Goal: Navigation & Orientation: Find specific page/section

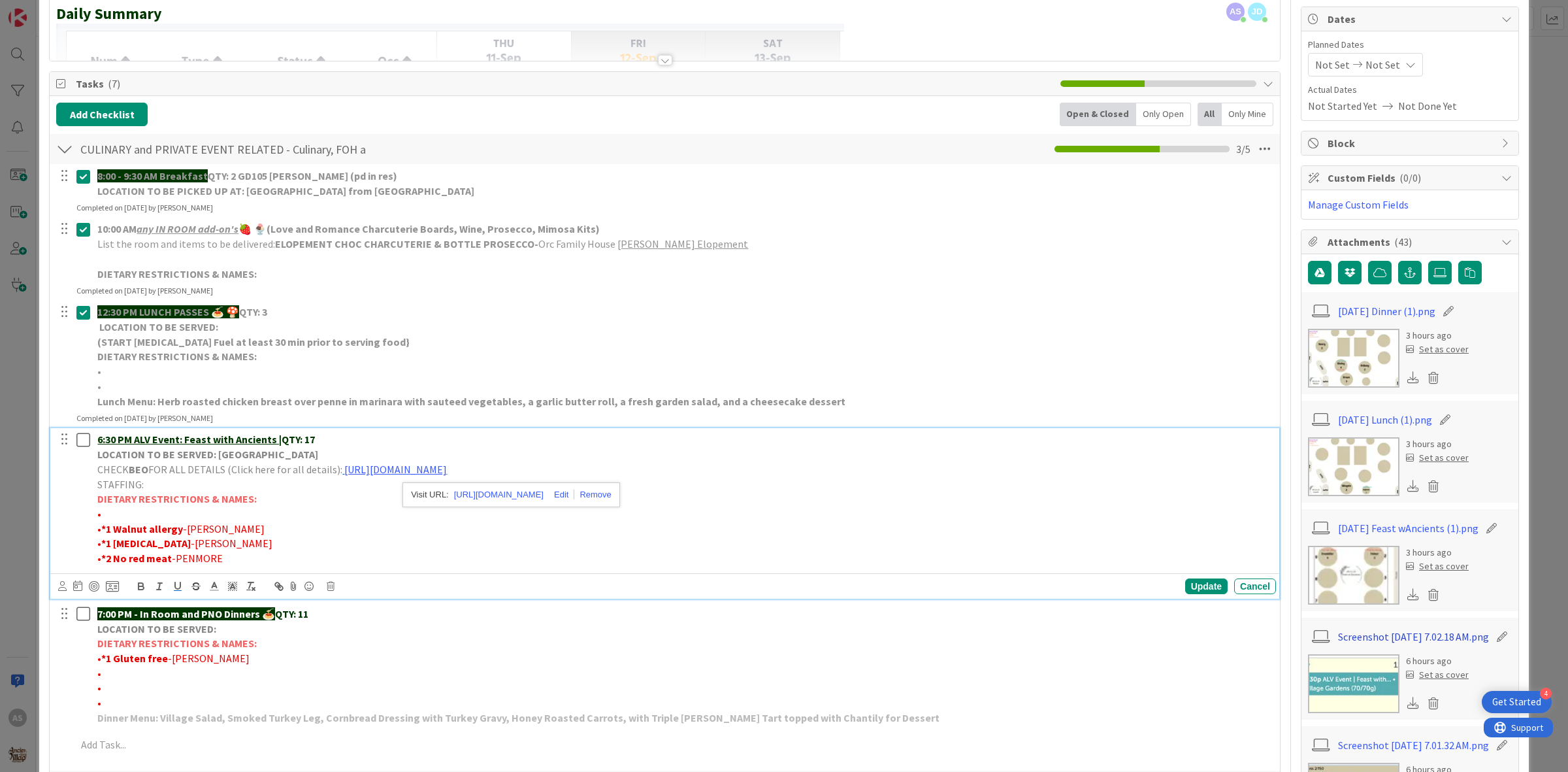
scroll to position [164, 0]
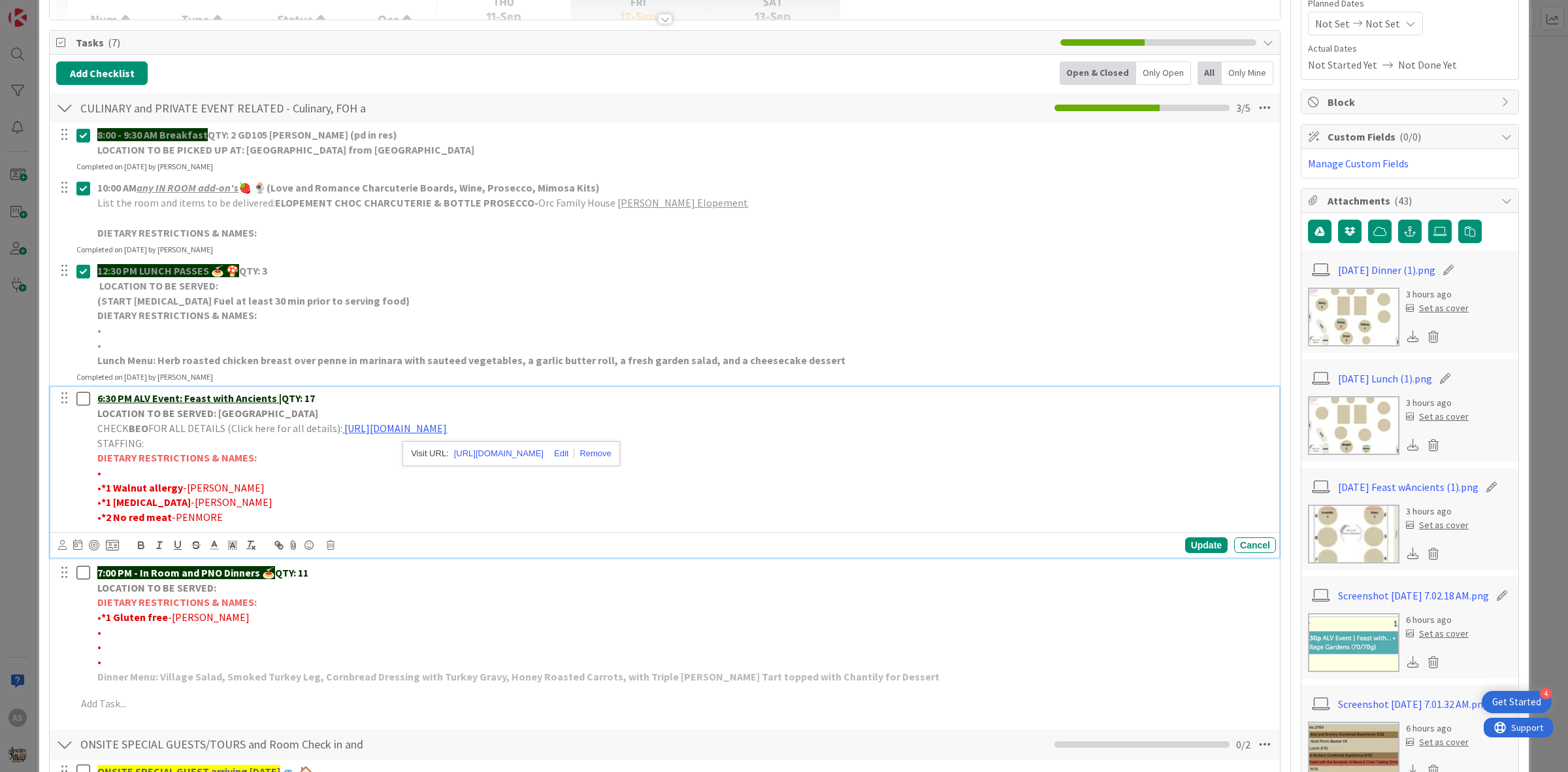
click at [1353, 560] on img at bounding box center [1354, 534] width 92 height 59
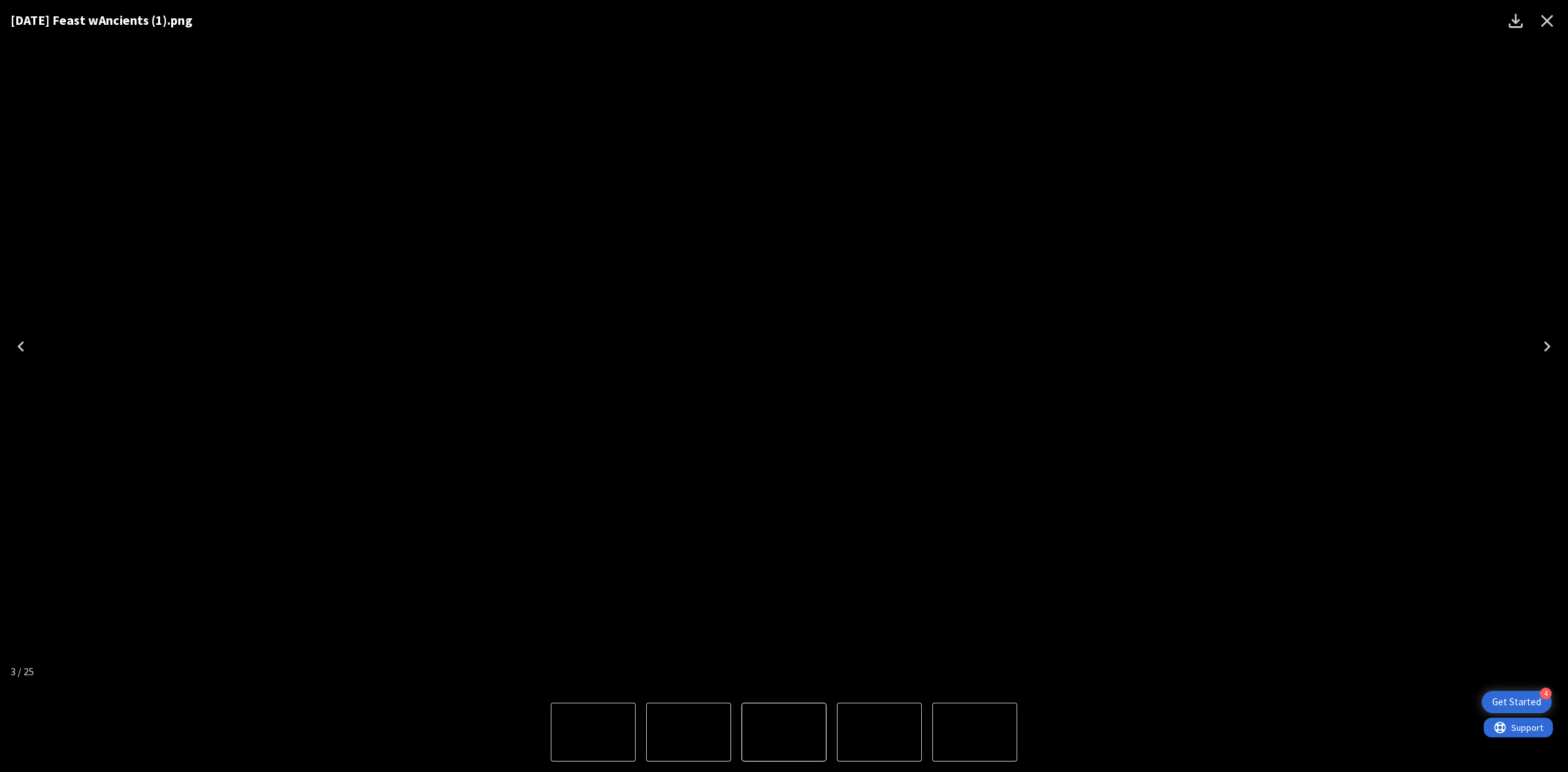
click at [1553, 25] on icon "Close" at bounding box center [1548, 21] width 13 height 13
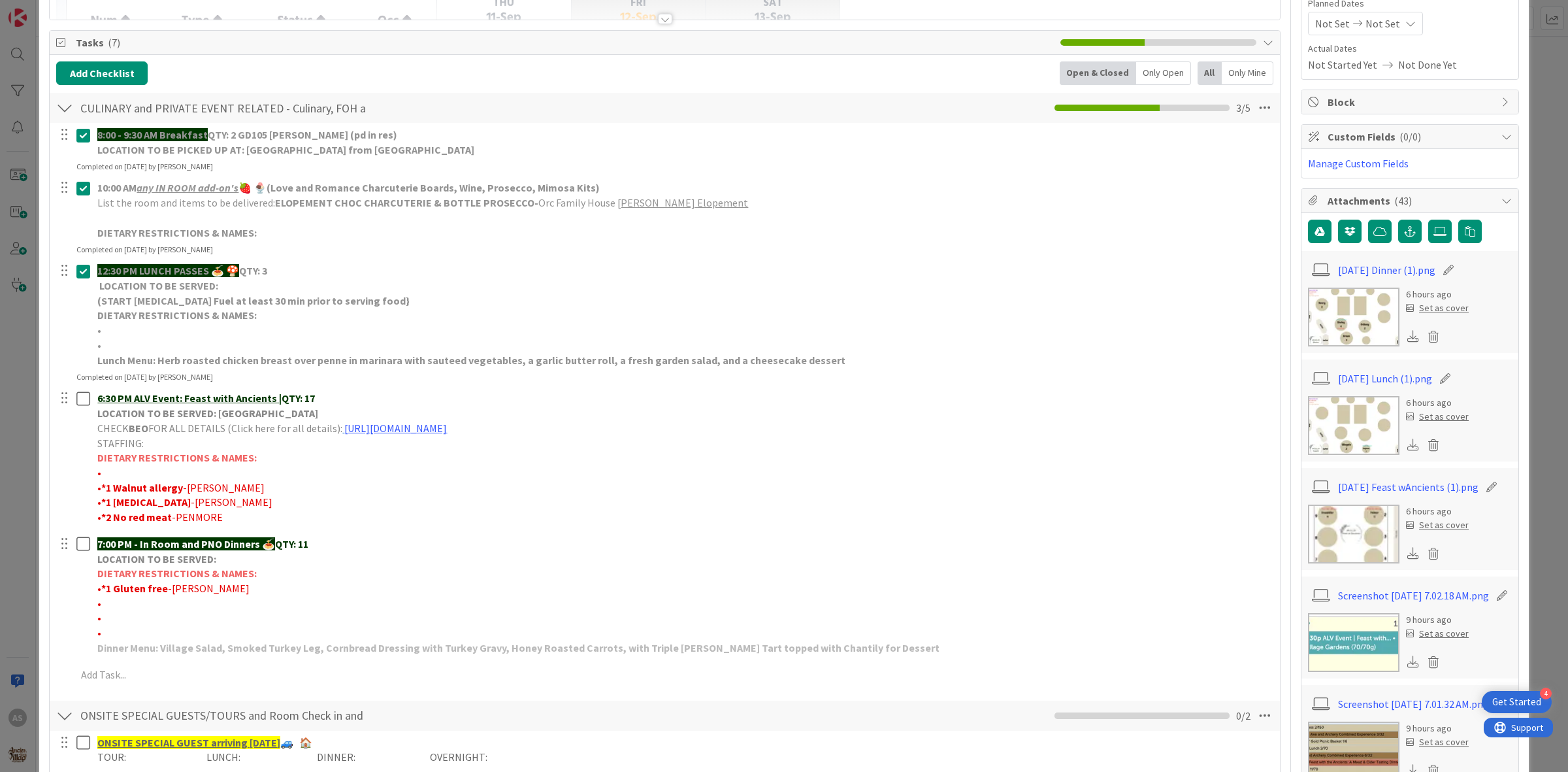
click at [1354, 312] on img at bounding box center [1354, 316] width 92 height 59
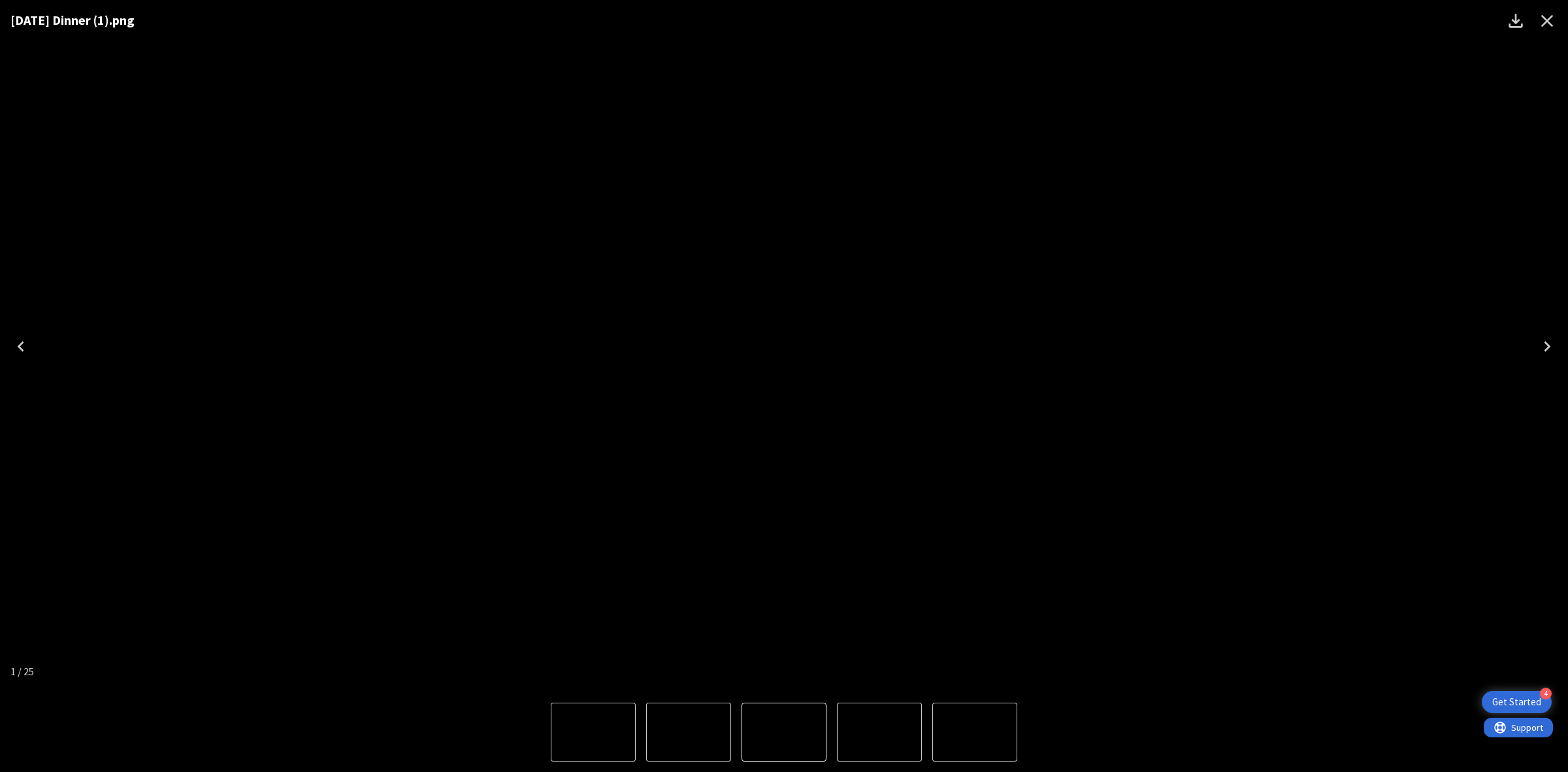
drag, startPoint x: 1548, startPoint y: 24, endPoint x: 1516, endPoint y: 44, distance: 37.7
click at [1548, 23] on icon "Close" at bounding box center [1547, 20] width 21 height 21
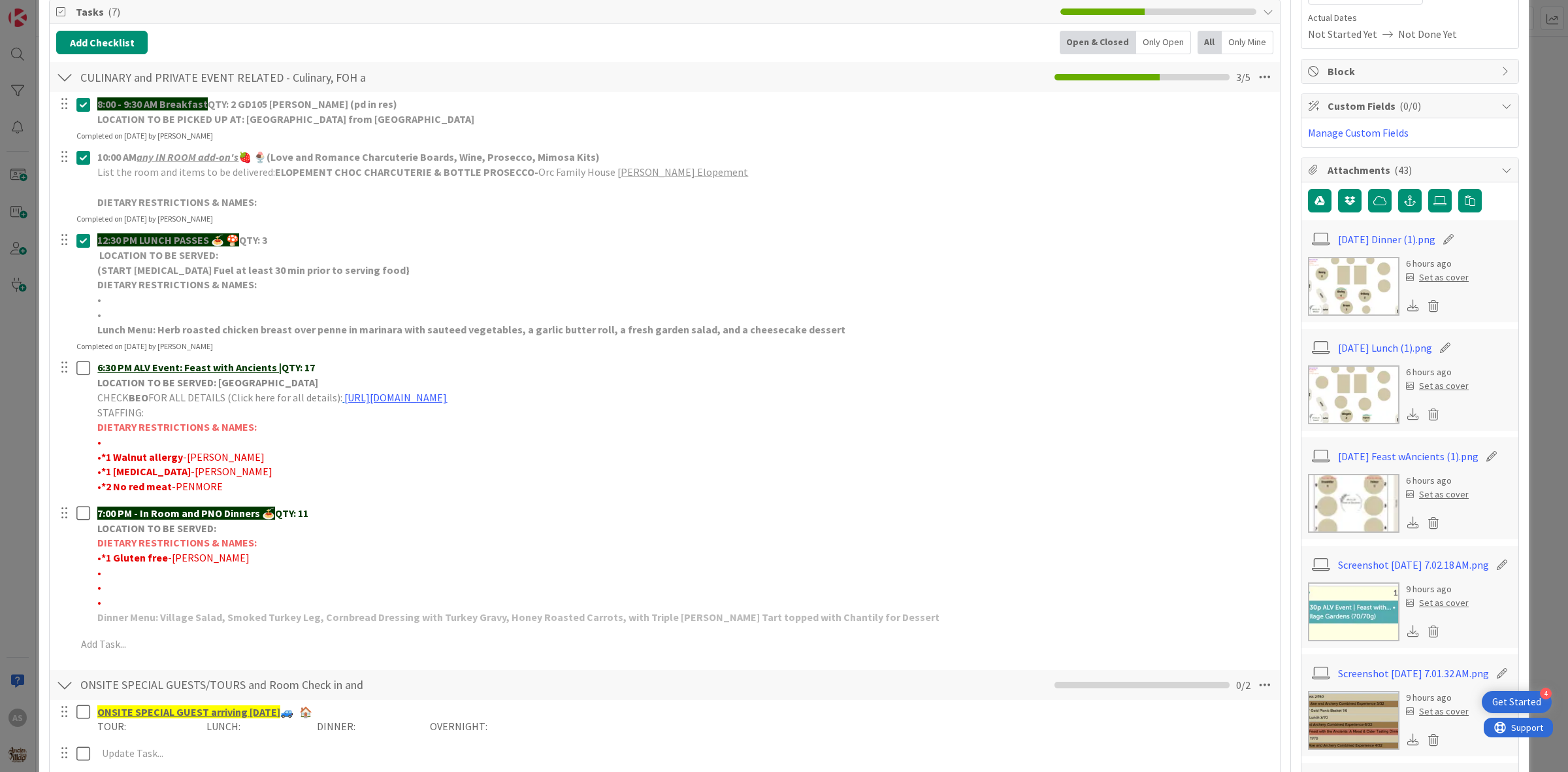
scroll to position [0, 0]
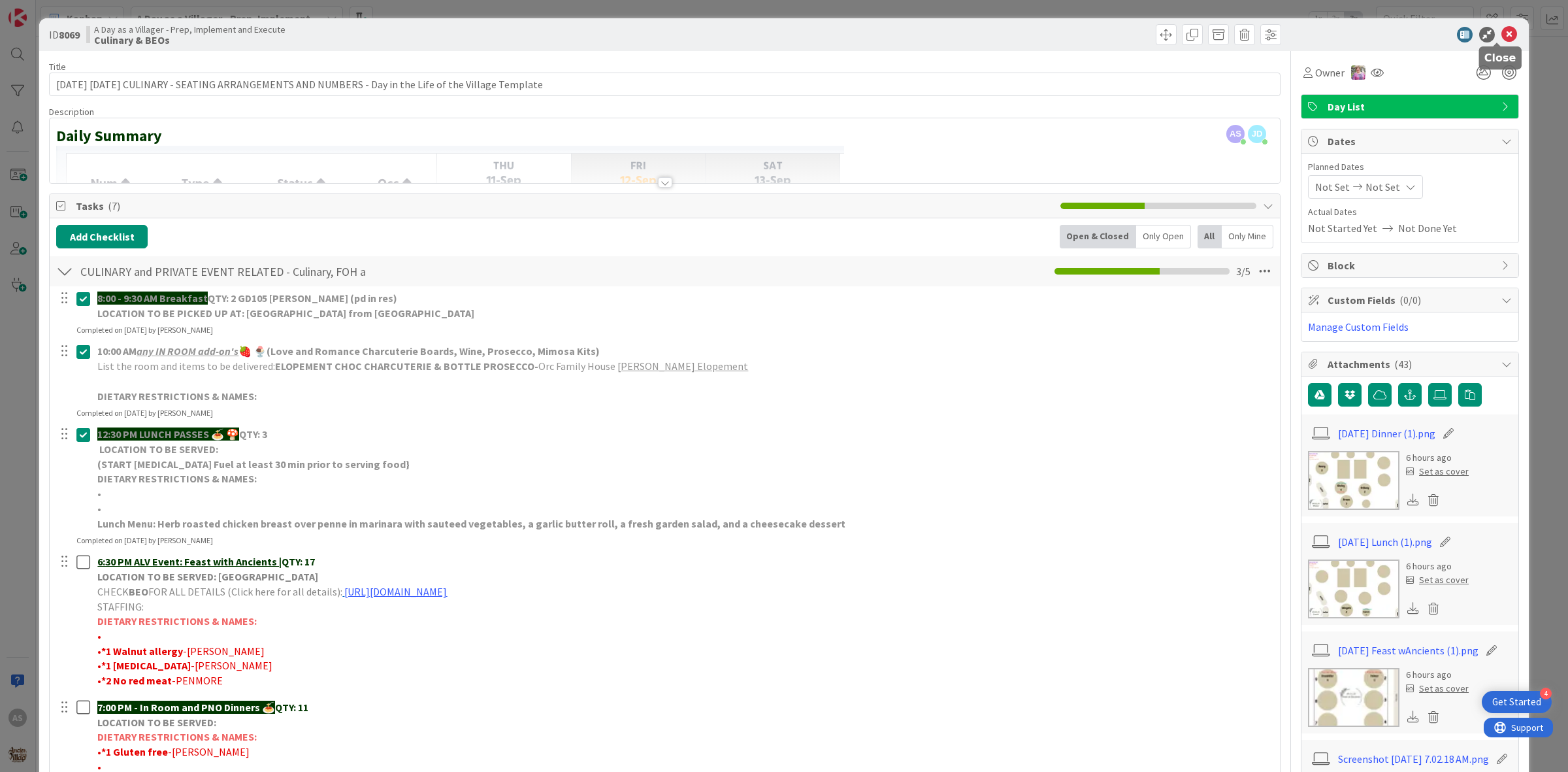
click at [1502, 33] on icon at bounding box center [1509, 35] width 15 height 15
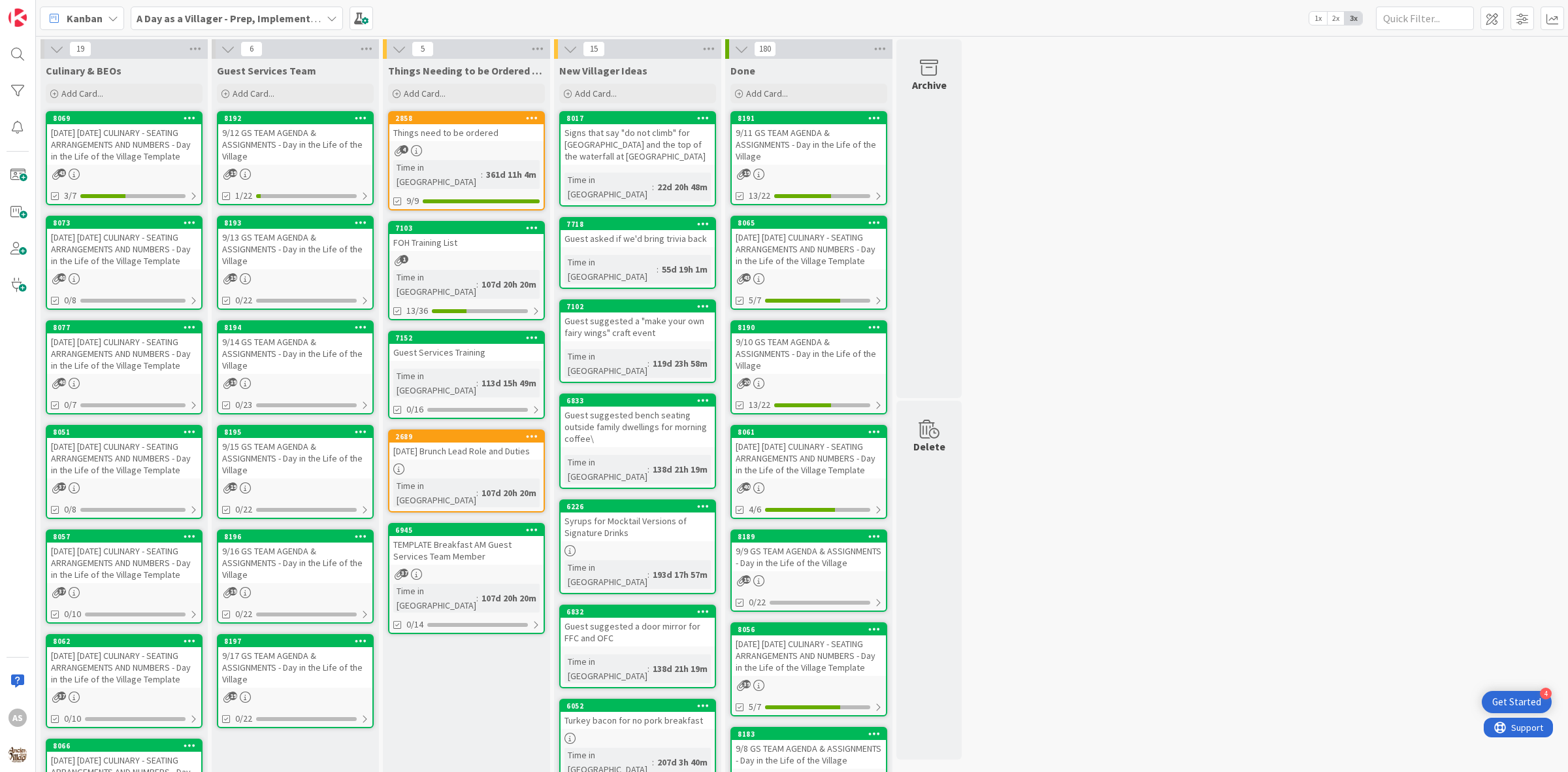
click at [328, 247] on div "9/13 GS TEAM AGENDA & ASSIGNMENTS - Day in the Life of the Village" at bounding box center [295, 249] width 154 height 41
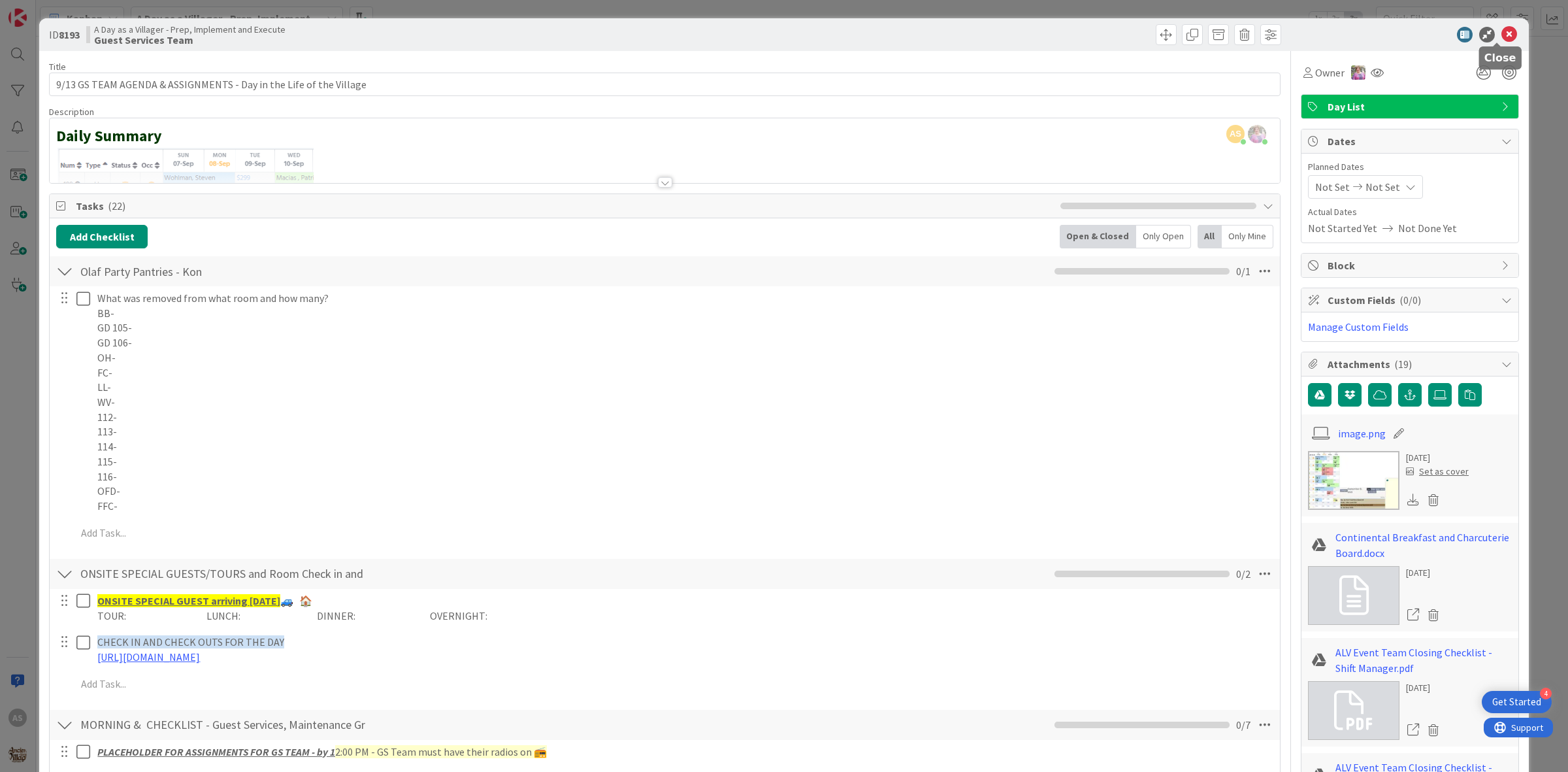
click at [1502, 27] on icon at bounding box center [1509, 35] width 15 height 15
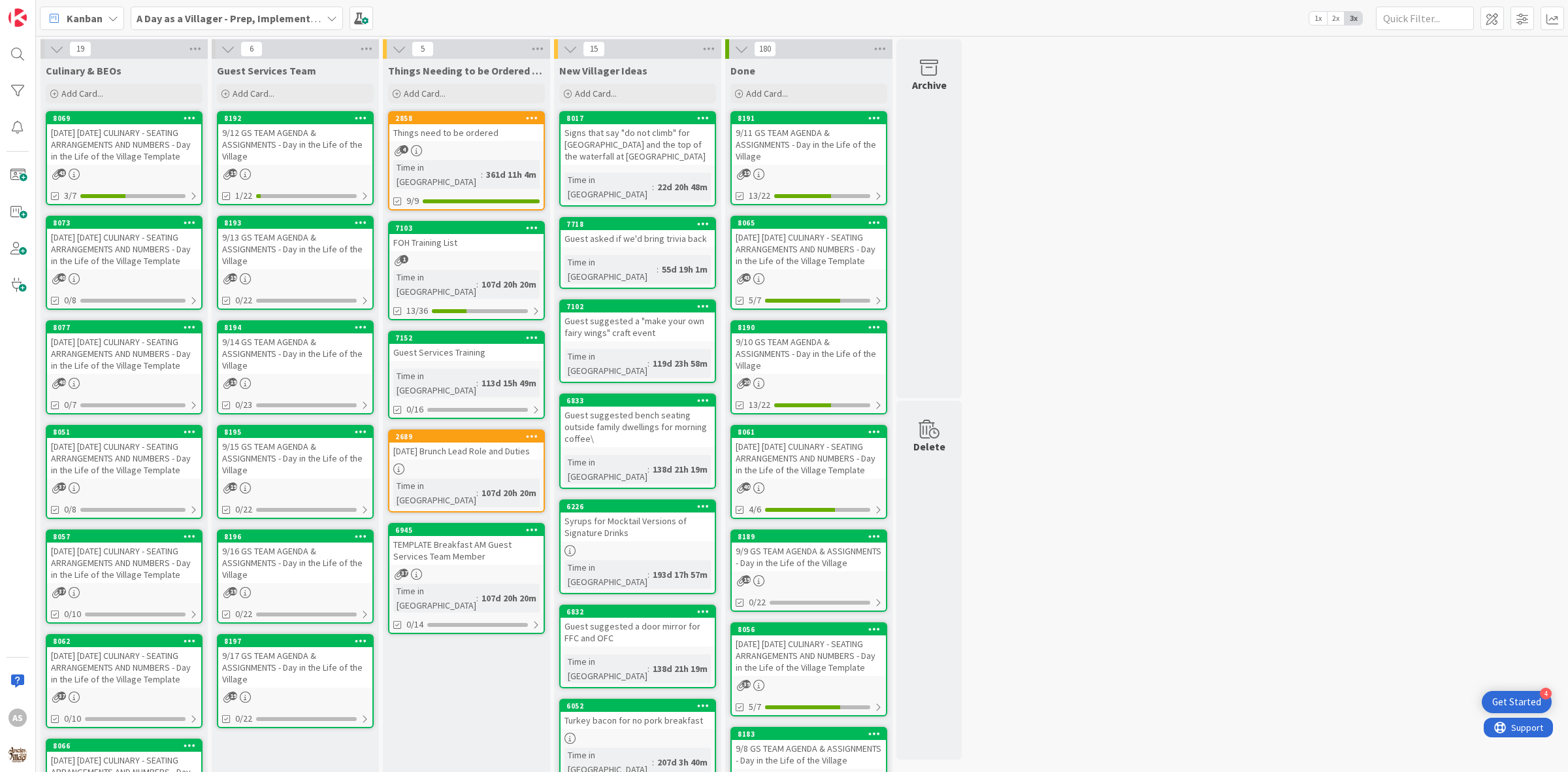
click at [292, 445] on div "9/15 GS TEAM AGENDA & ASSIGNMENTS - Day in the Life of the Village" at bounding box center [295, 458] width 154 height 41
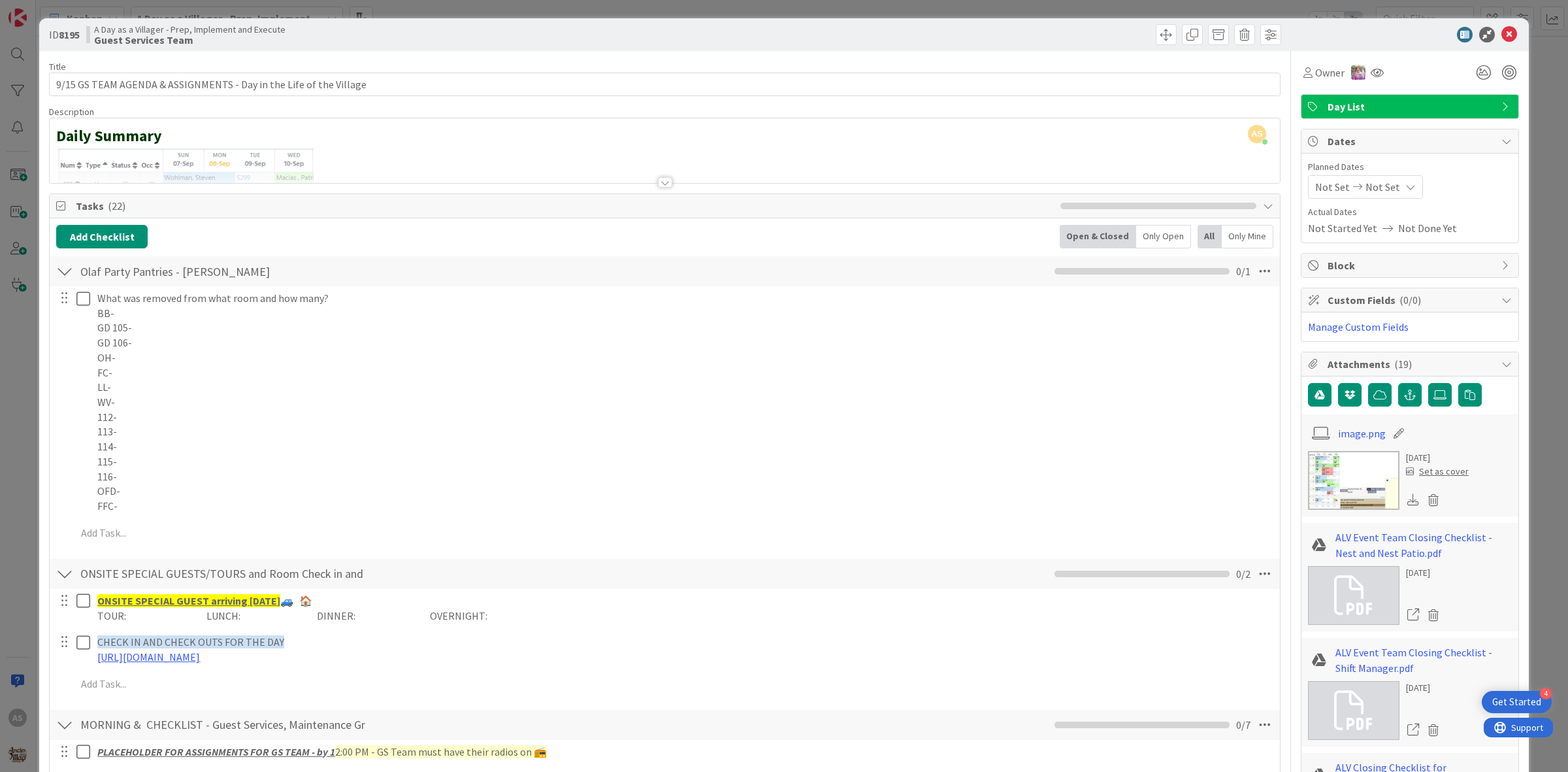
click at [1500, 25] on div "ID 8195 A Day as a Villager - Prep, Implement and Execute Guest Services Team" at bounding box center [784, 35] width 1490 height 33
click at [1502, 33] on icon at bounding box center [1509, 35] width 15 height 15
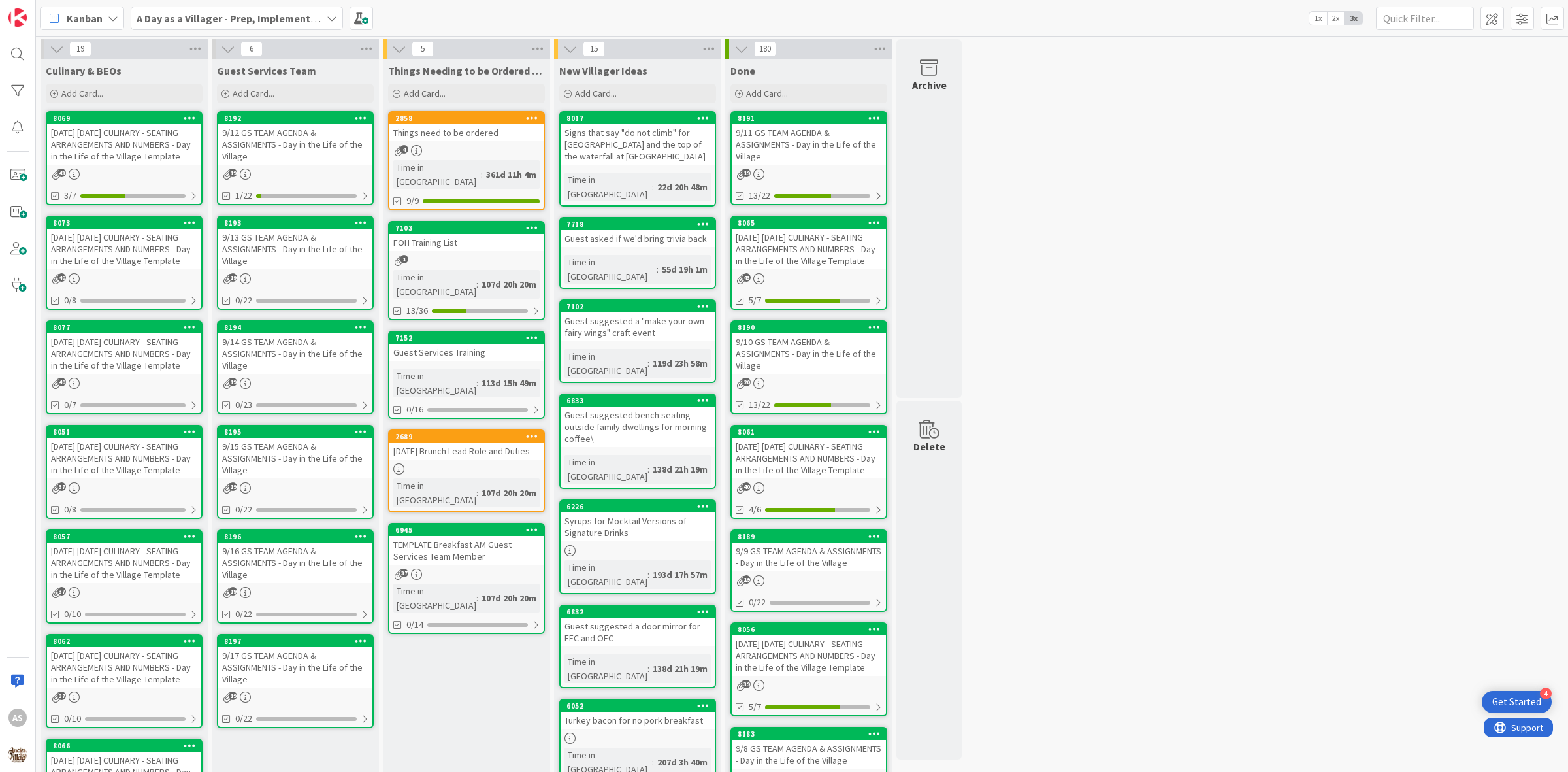
click at [300, 451] on div "9/15 GS TEAM AGENDA & ASSIGNMENTS - Day in the Life of the Village" at bounding box center [295, 458] width 154 height 41
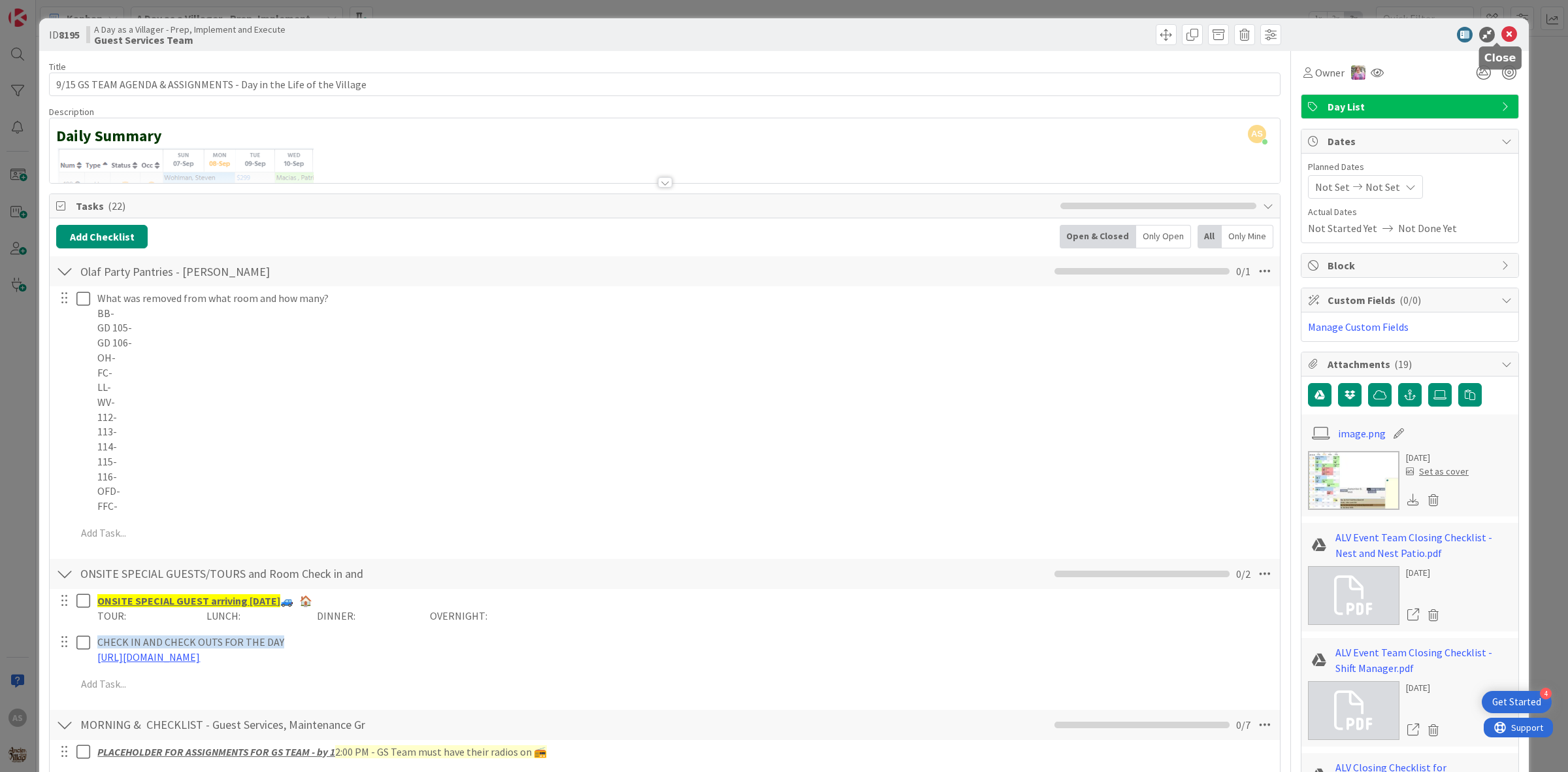
click at [1502, 30] on icon at bounding box center [1509, 35] width 15 height 15
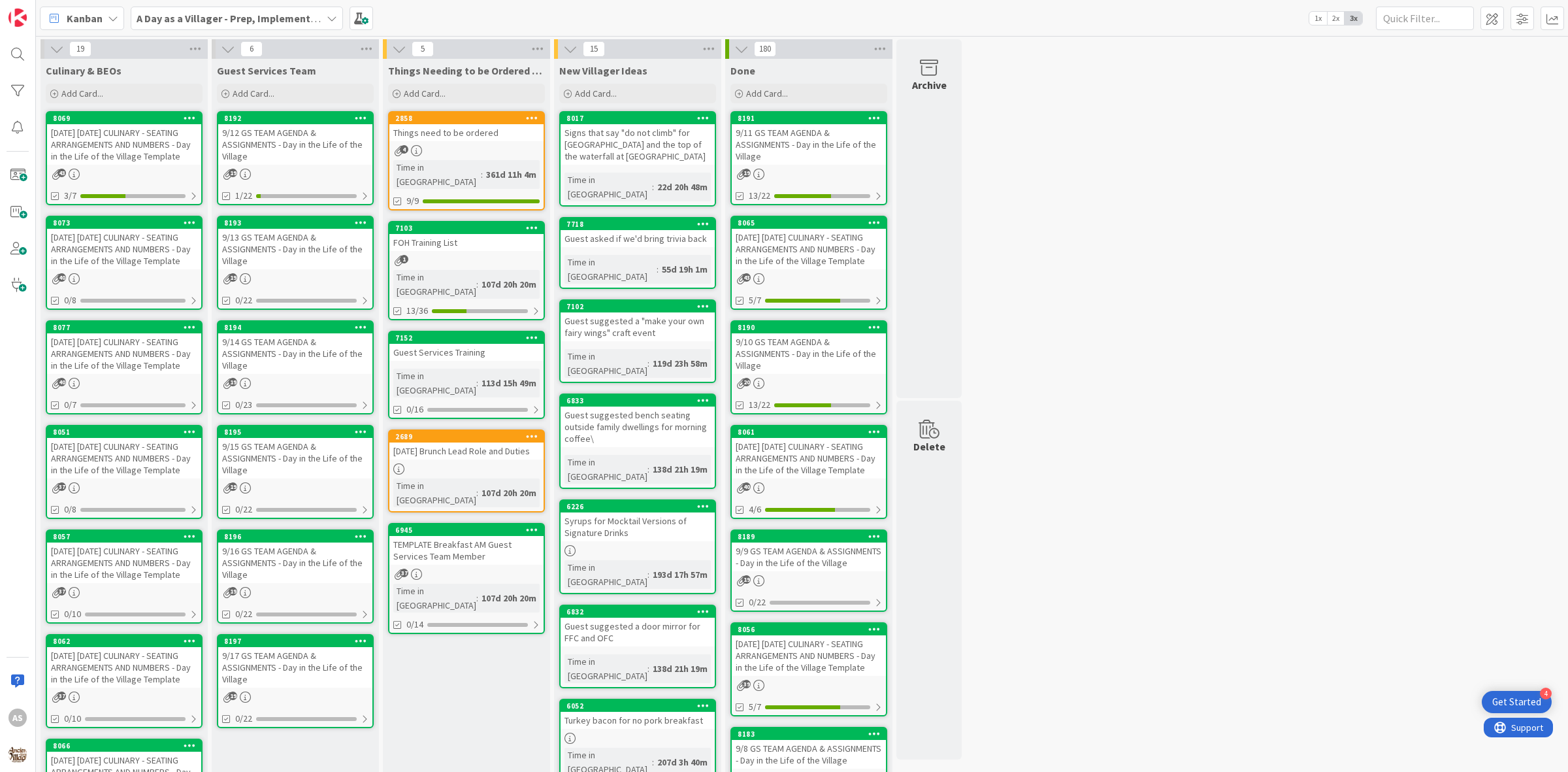
click at [331, 561] on div "9/16 GS TEAM AGENDA & ASSIGNMENTS - Day in the Life of the Village" at bounding box center [295, 563] width 154 height 41
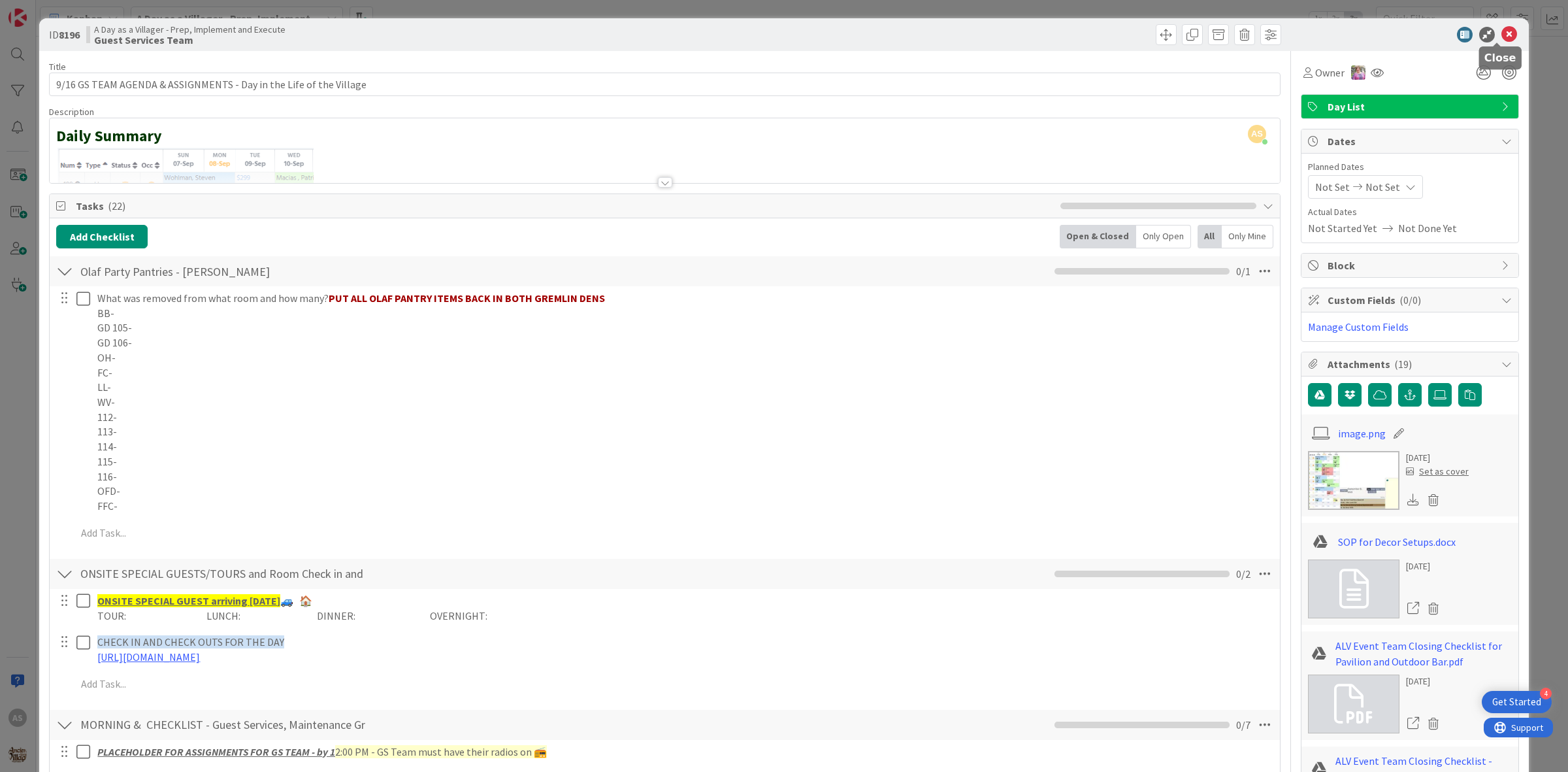
drag, startPoint x: 1493, startPoint y: 31, endPoint x: 1491, endPoint y: 38, distance: 7.3
click at [1502, 37] on icon at bounding box center [1509, 35] width 15 height 15
